Goal: Check status: Check status

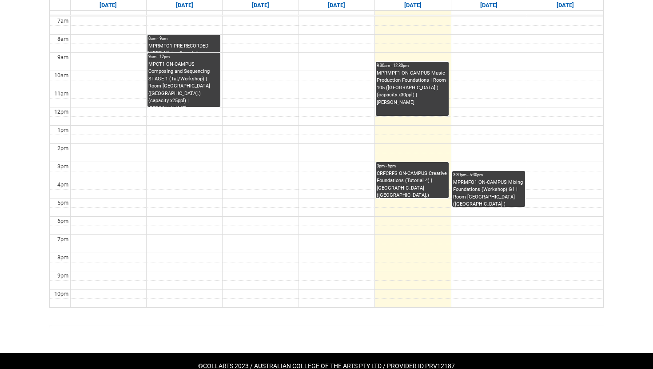
scroll to position [285, 0]
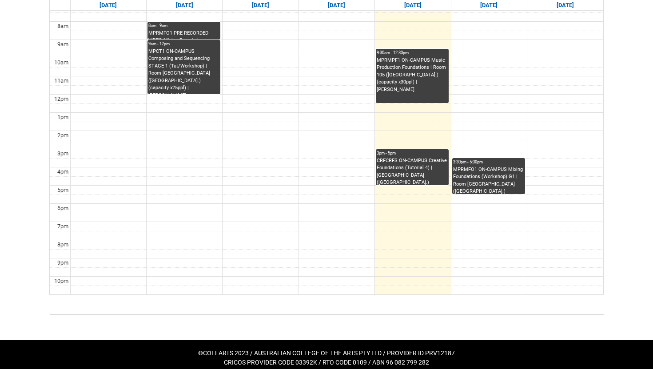
click at [412, 175] on div "CRFCRFS ON-CAMPUS Creative Foundations (Tutorial 4) | [GEOGRAPHIC_DATA] ([GEOGR…" at bounding box center [411, 171] width 71 height 28
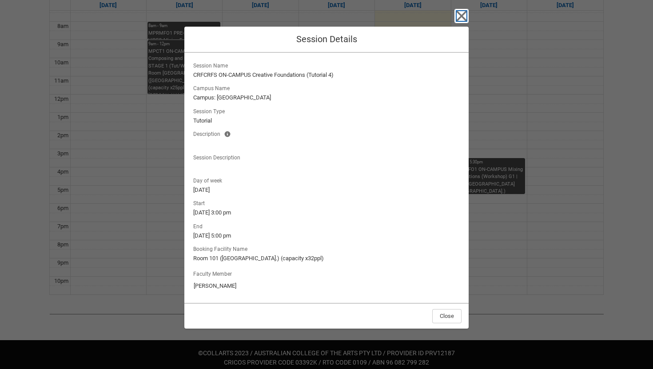
click at [459, 14] on icon "button" at bounding box center [461, 16] width 14 height 14
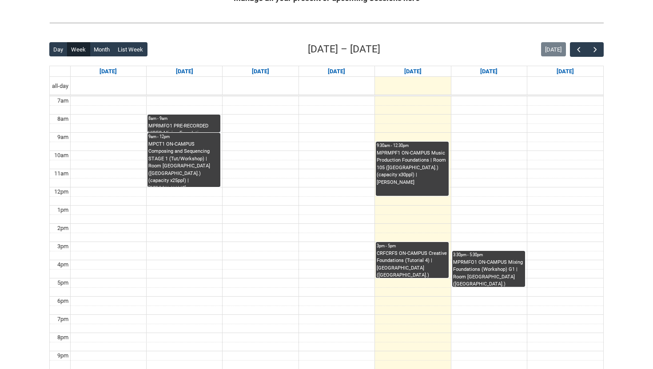
scroll to position [198, 0]
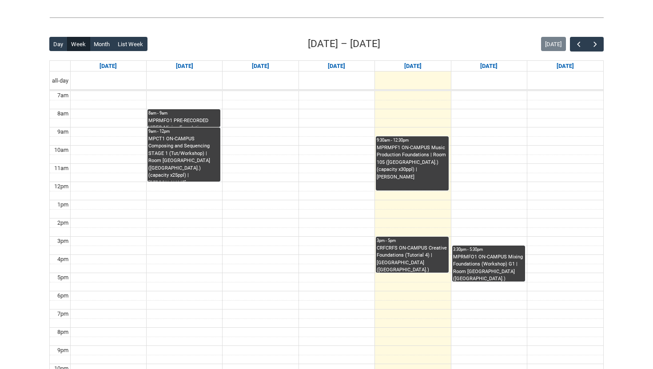
click at [493, 264] on div "MPRMFO1 ON-CAMPUS Mixing Foundations (Workshop) G1 | Room [GEOGRAPHIC_DATA] ([G…" at bounding box center [488, 267] width 71 height 28
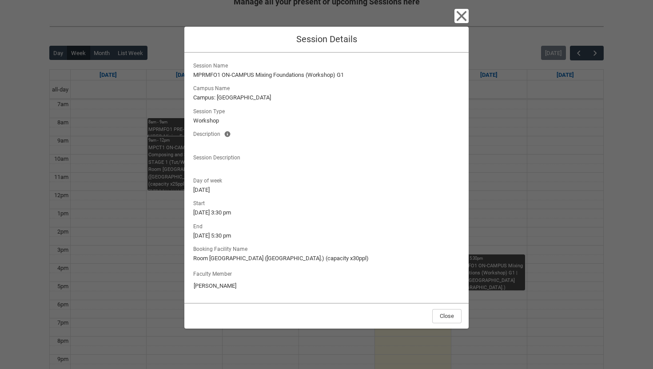
scroll to position [188, 0]
click at [455, 18] on icon "button" at bounding box center [461, 16] width 14 height 14
